Goal: Task Accomplishment & Management: Use online tool/utility

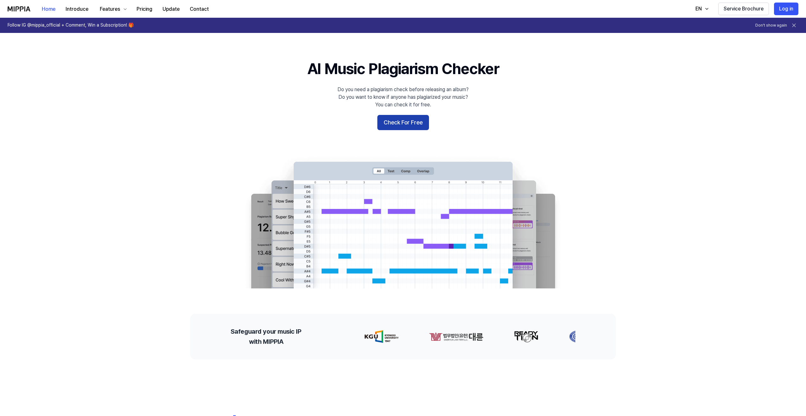
click at [403, 124] on button "Check For Free" at bounding box center [403, 122] width 52 height 15
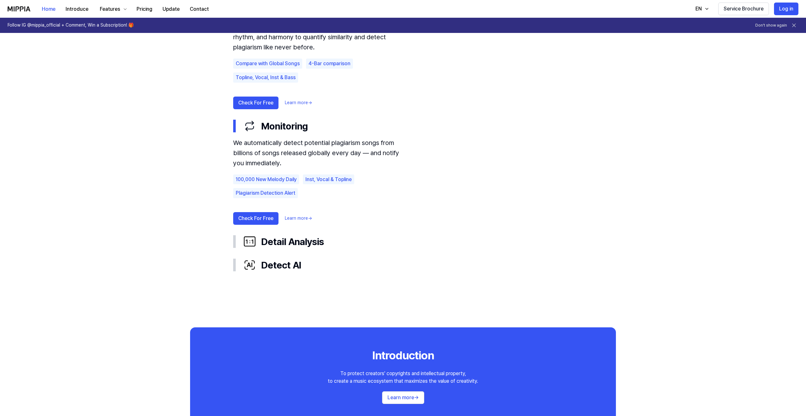
scroll to position [443, 0]
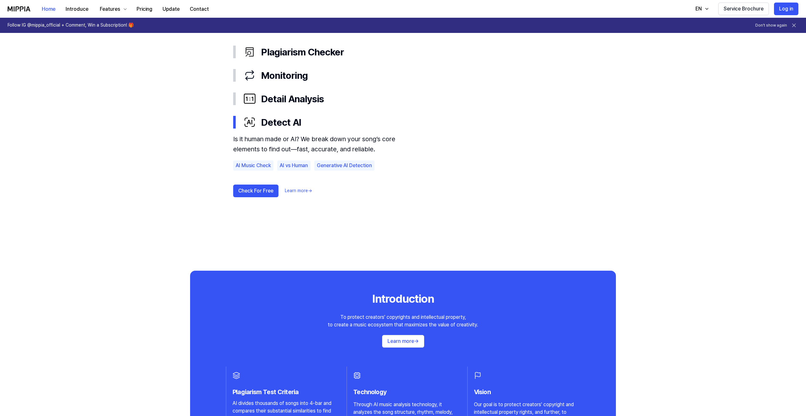
scroll to position [348, 0]
